Goal: Information Seeking & Learning: Learn about a topic

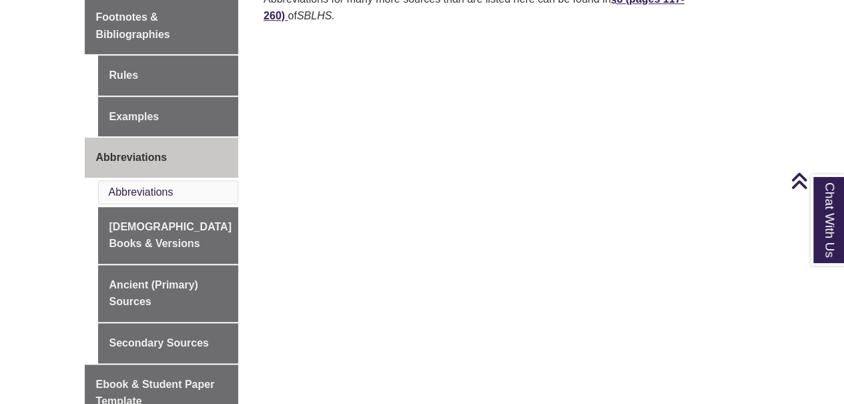
scroll to position [467, 0]
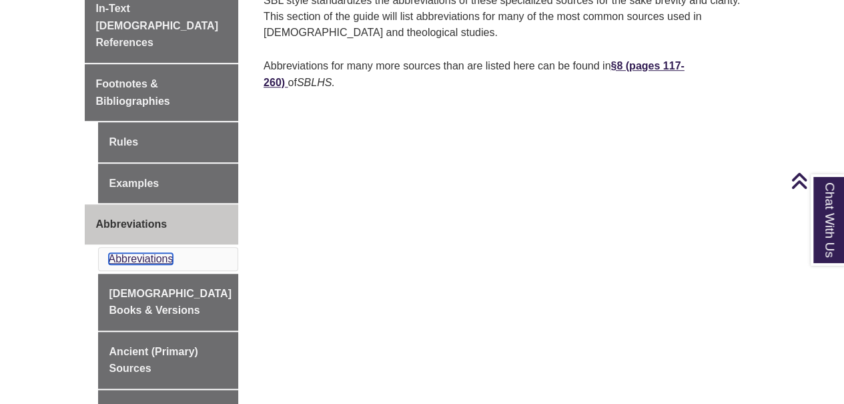
click at [134, 253] on link "Abbreviations" at bounding box center [141, 258] width 65 height 11
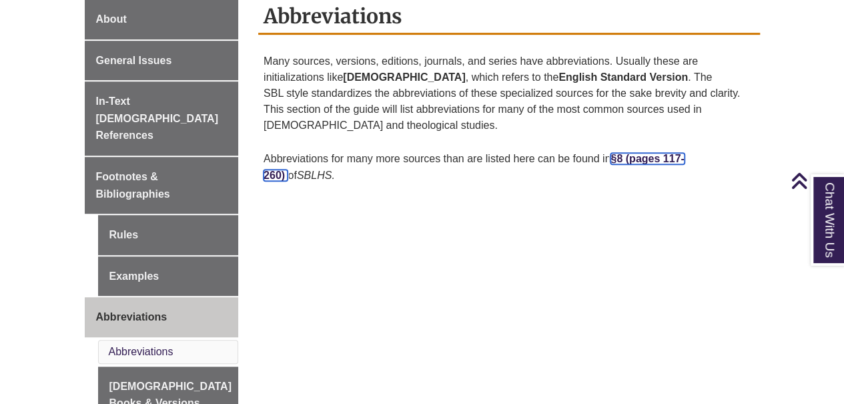
click at [683, 153] on strong "ges 117-260)" at bounding box center [473, 167] width 421 height 28
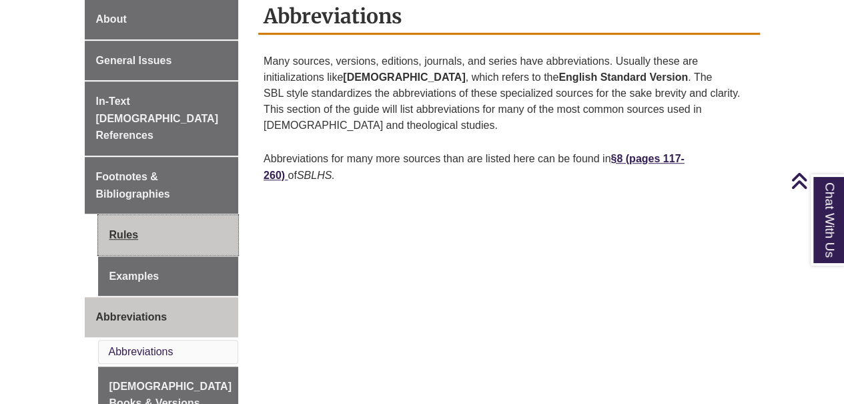
click at [137, 221] on link "Rules" at bounding box center [168, 235] width 141 height 40
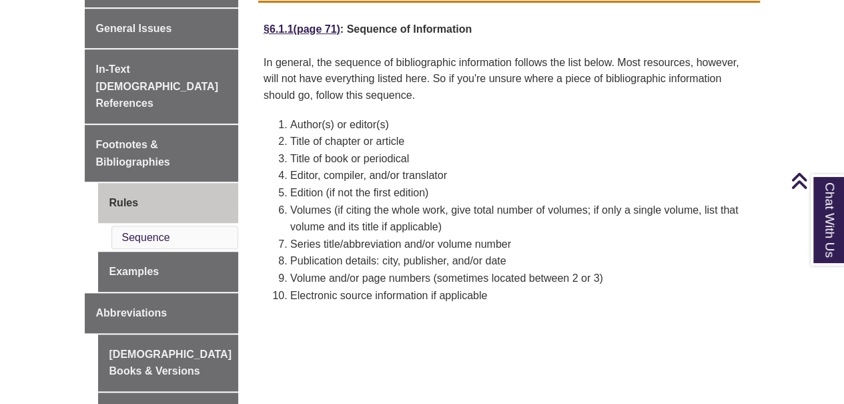
scroll to position [333, 0]
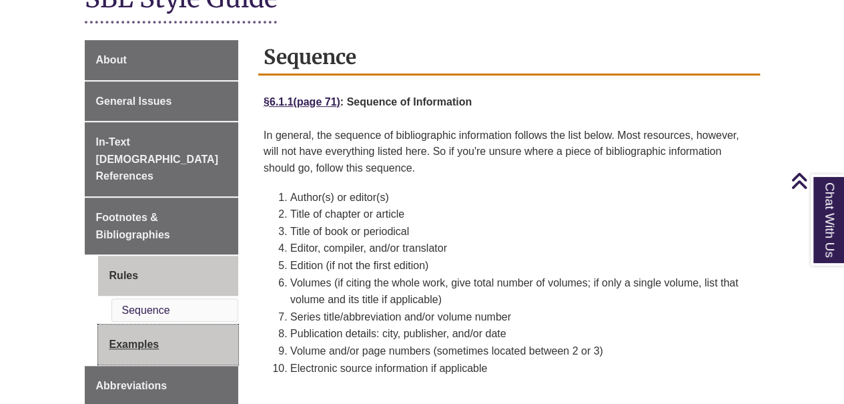
click at [157, 328] on link "Examples" at bounding box center [168, 344] width 141 height 40
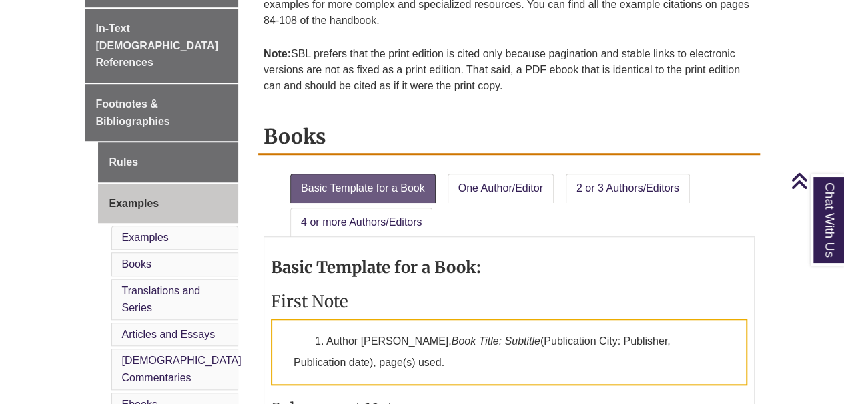
scroll to position [333, 0]
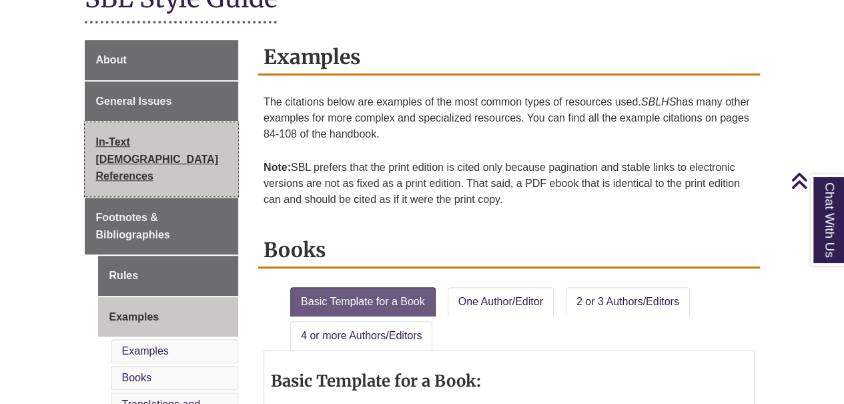
click at [142, 138] on span "In-Text [DEMOGRAPHIC_DATA] References" at bounding box center [157, 158] width 122 height 45
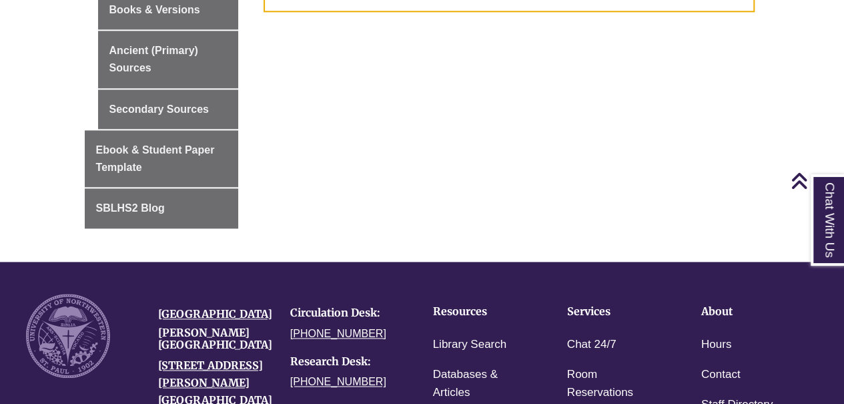
scroll to position [600, 0]
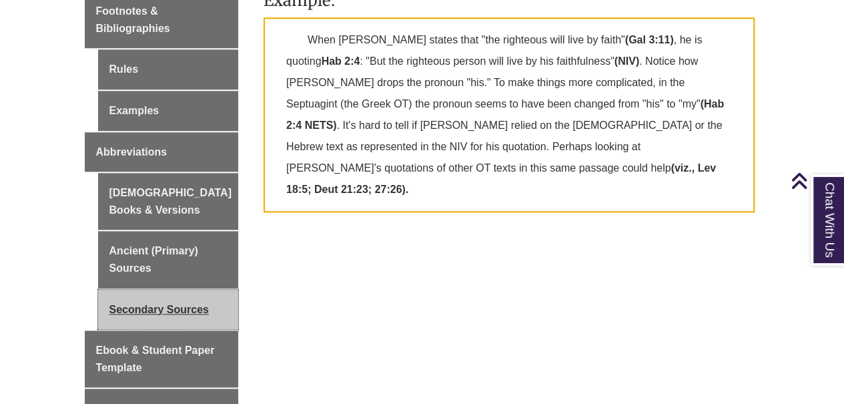
click at [181, 289] on link "Secondary Sources" at bounding box center [168, 309] width 141 height 40
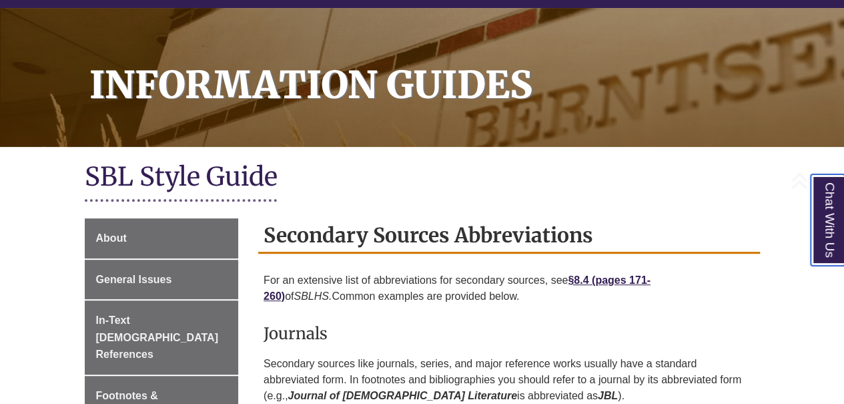
scroll to position [200, 0]
